Goal: Information Seeking & Learning: Learn about a topic

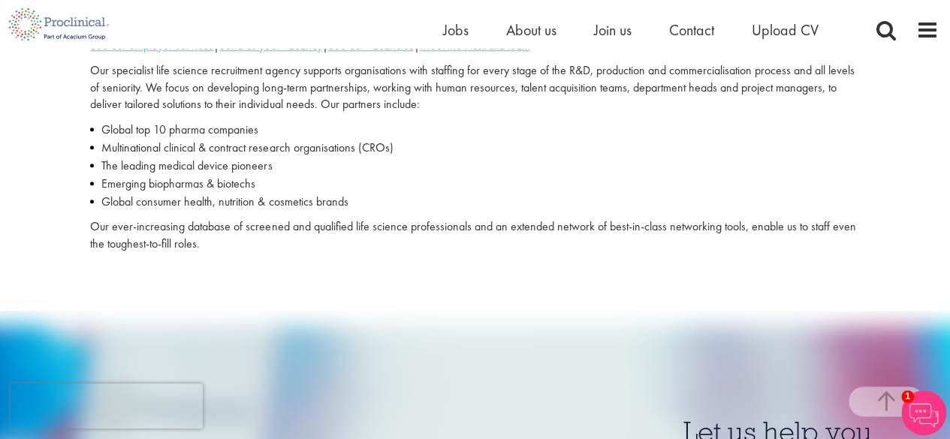
scroll to position [470, 0]
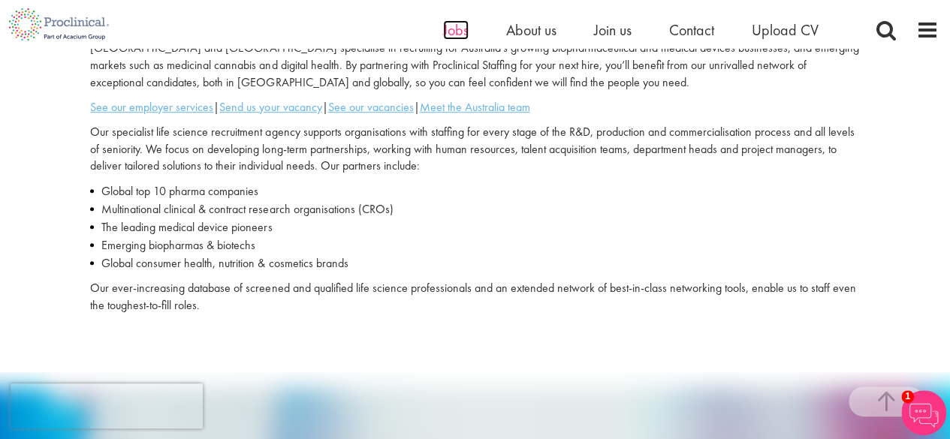
click at [453, 28] on span "Jobs" at bounding box center [456, 30] width 26 height 20
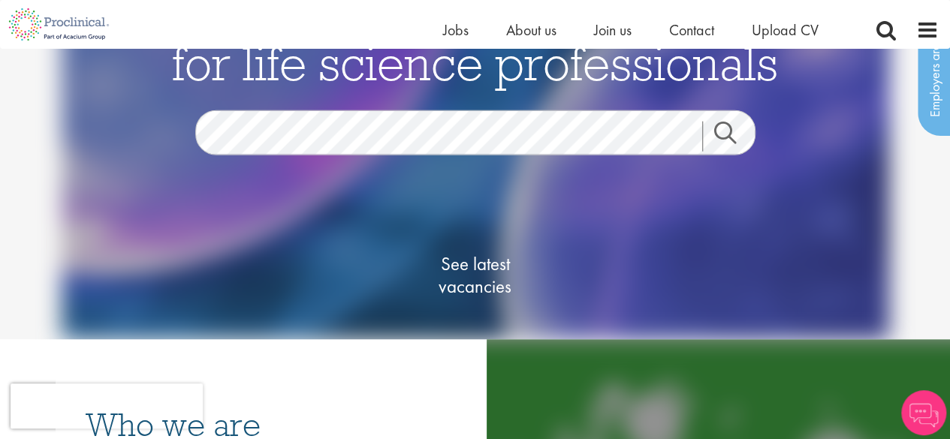
scroll to position [150, 0]
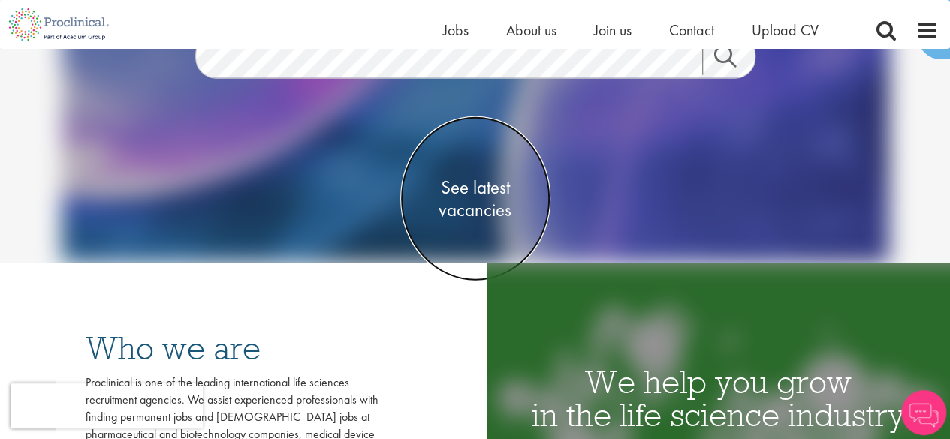
click at [477, 210] on span "See latest vacancies" at bounding box center [475, 198] width 150 height 45
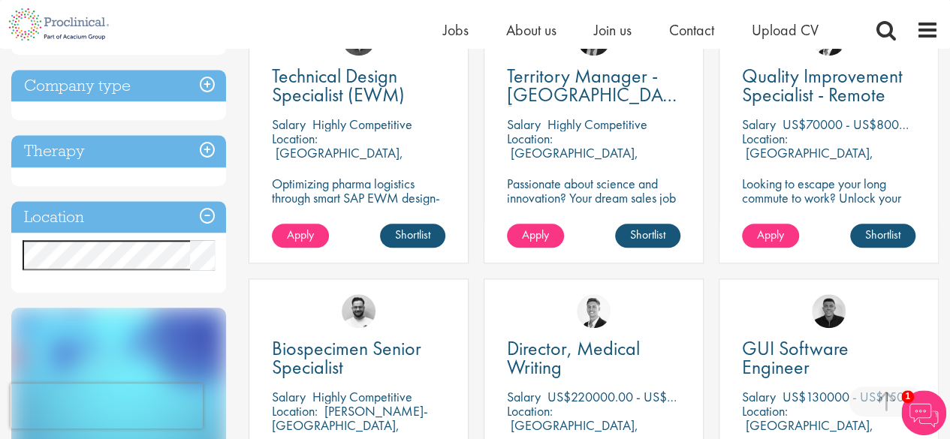
scroll to position [670, 0]
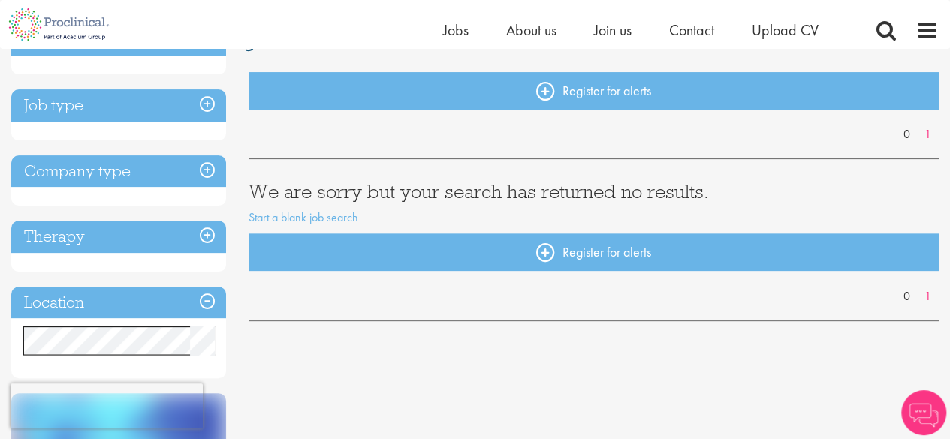
scroll to position [150, 0]
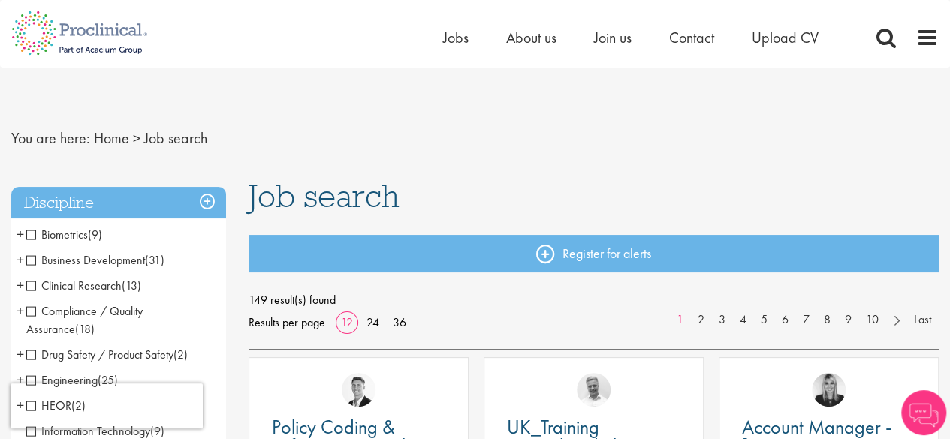
click at [134, 260] on span "Business Development" at bounding box center [85, 260] width 119 height 16
click at [120, 281] on span "Clinical Research" at bounding box center [73, 286] width 95 height 16
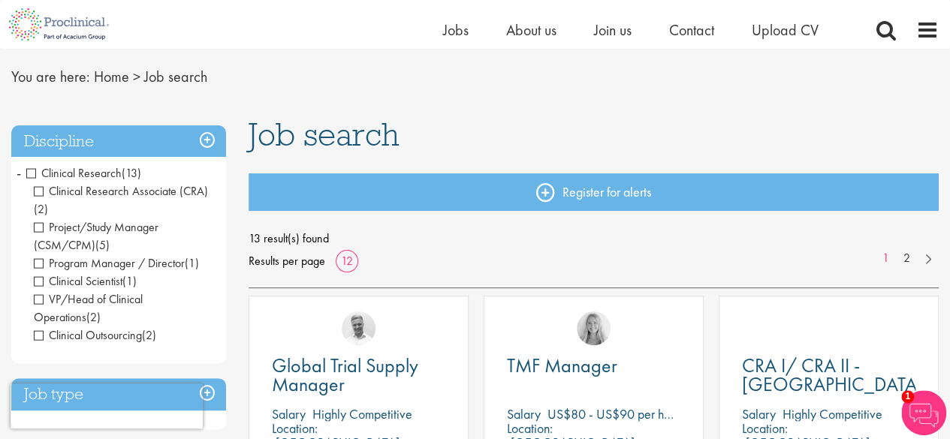
scroll to position [75, 0]
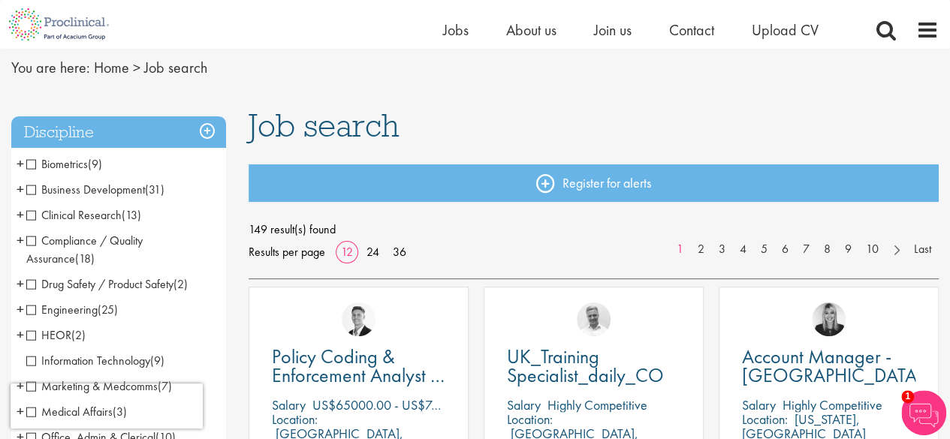
scroll to position [75, 0]
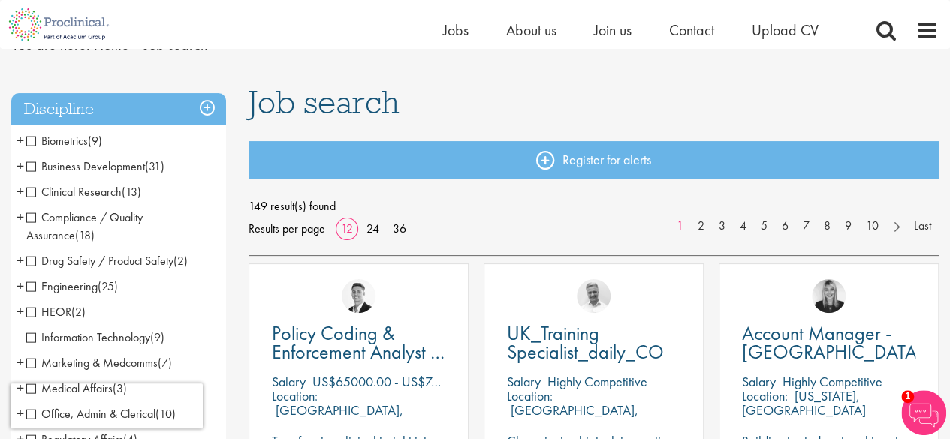
click at [33, 193] on span "Clinical Research" at bounding box center [73, 192] width 95 height 16
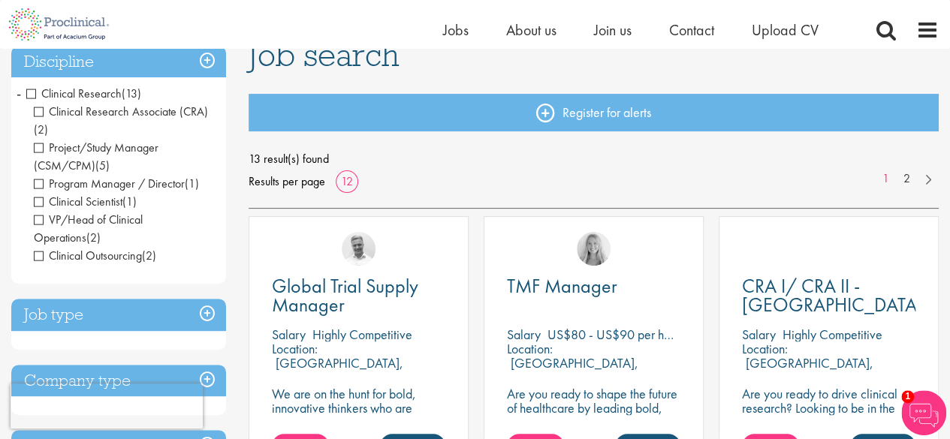
scroll to position [206, 0]
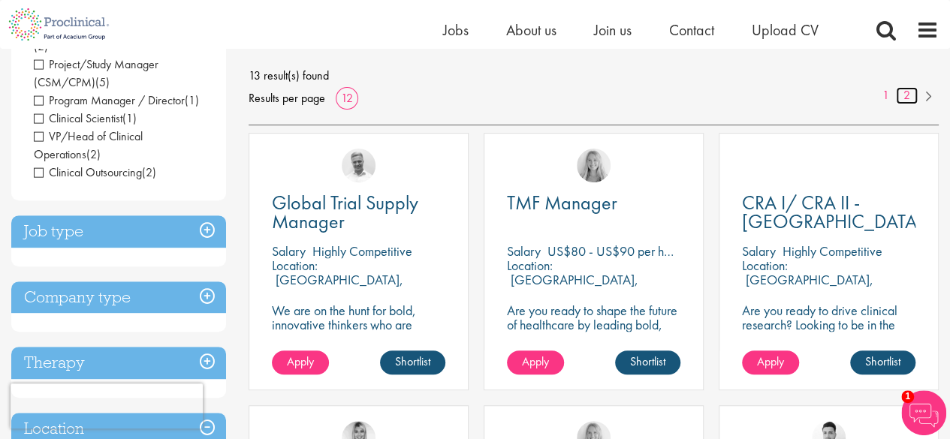
click at [908, 97] on link "2" at bounding box center [906, 95] width 22 height 17
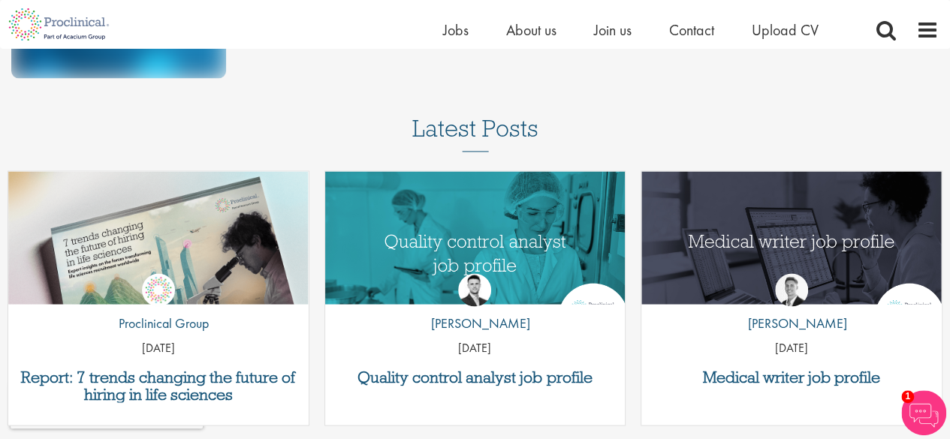
scroll to position [1126, 0]
